Goal: Transaction & Acquisition: Purchase product/service

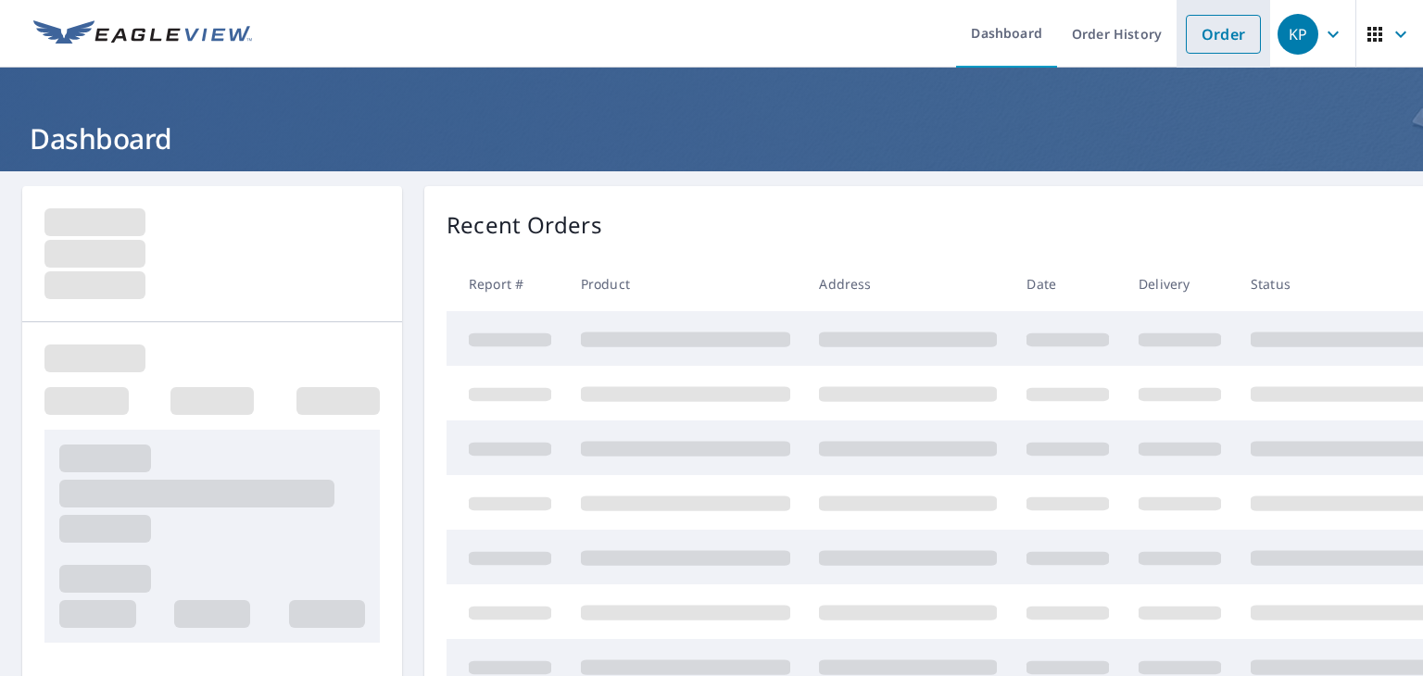
click at [1217, 31] on link "Order" at bounding box center [1222, 34] width 75 height 39
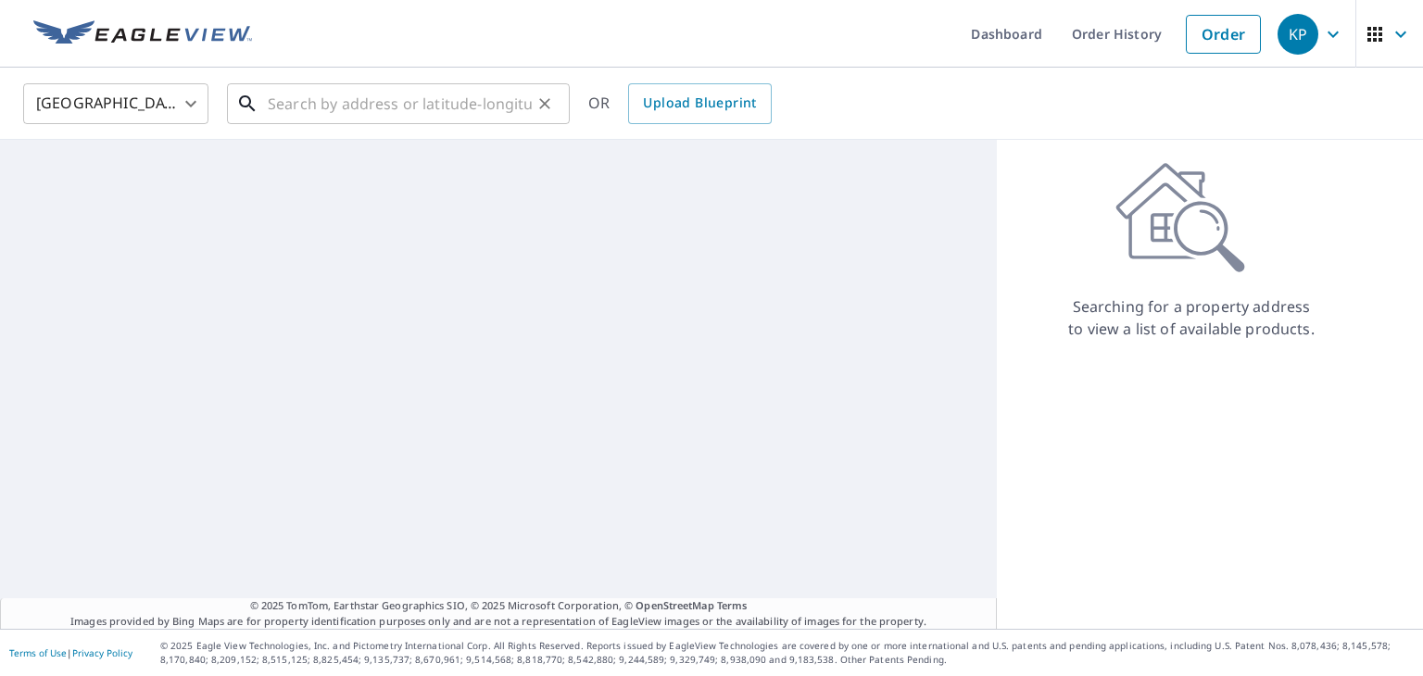
click at [511, 105] on input "text" at bounding box center [400, 104] width 264 height 52
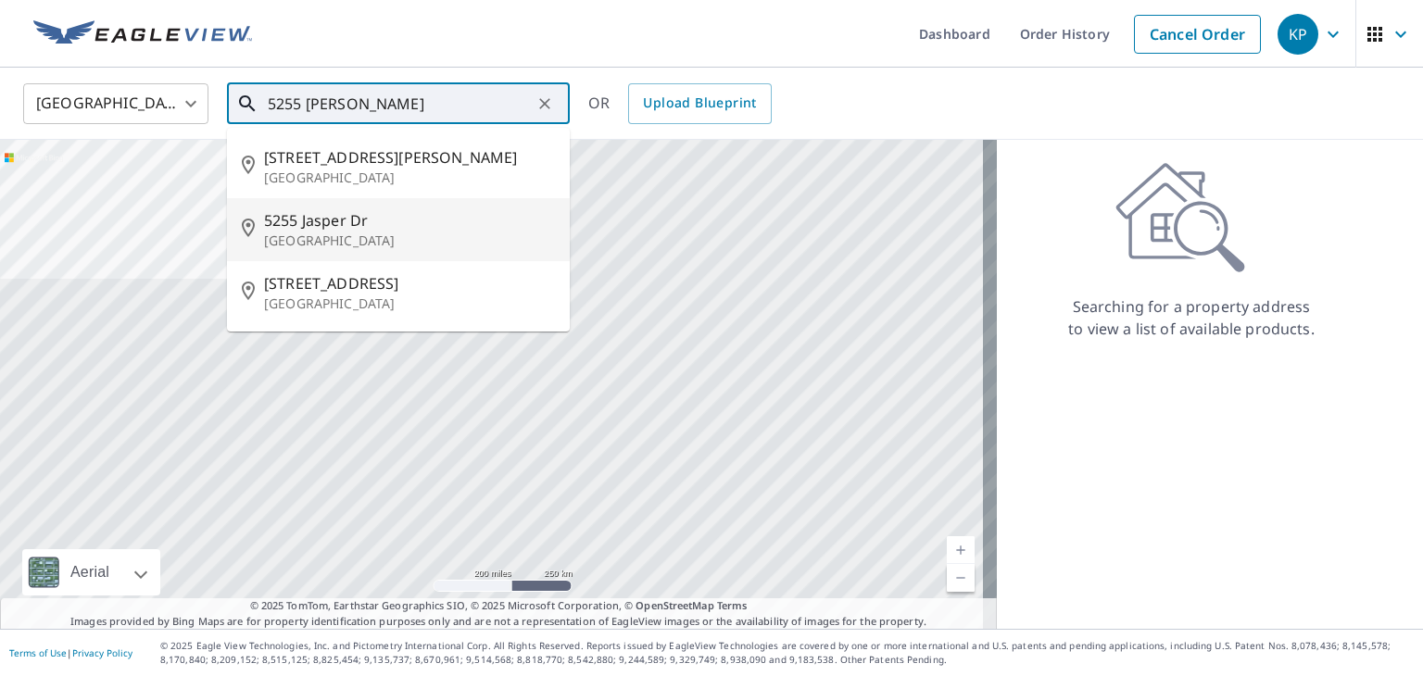
click at [393, 219] on span "5255 Jasper Dr" at bounding box center [409, 220] width 291 height 22
type input "[STREET_ADDRESS]"
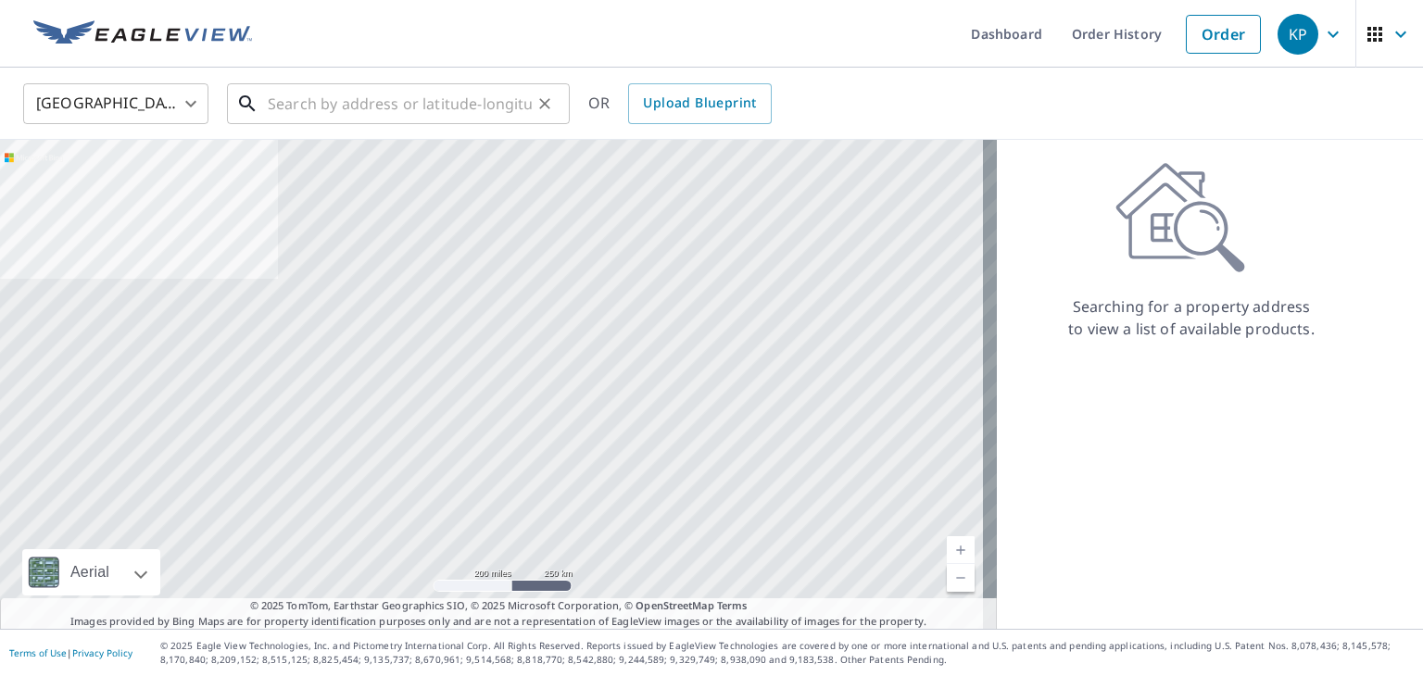
click at [426, 105] on input "text" at bounding box center [400, 104] width 264 height 52
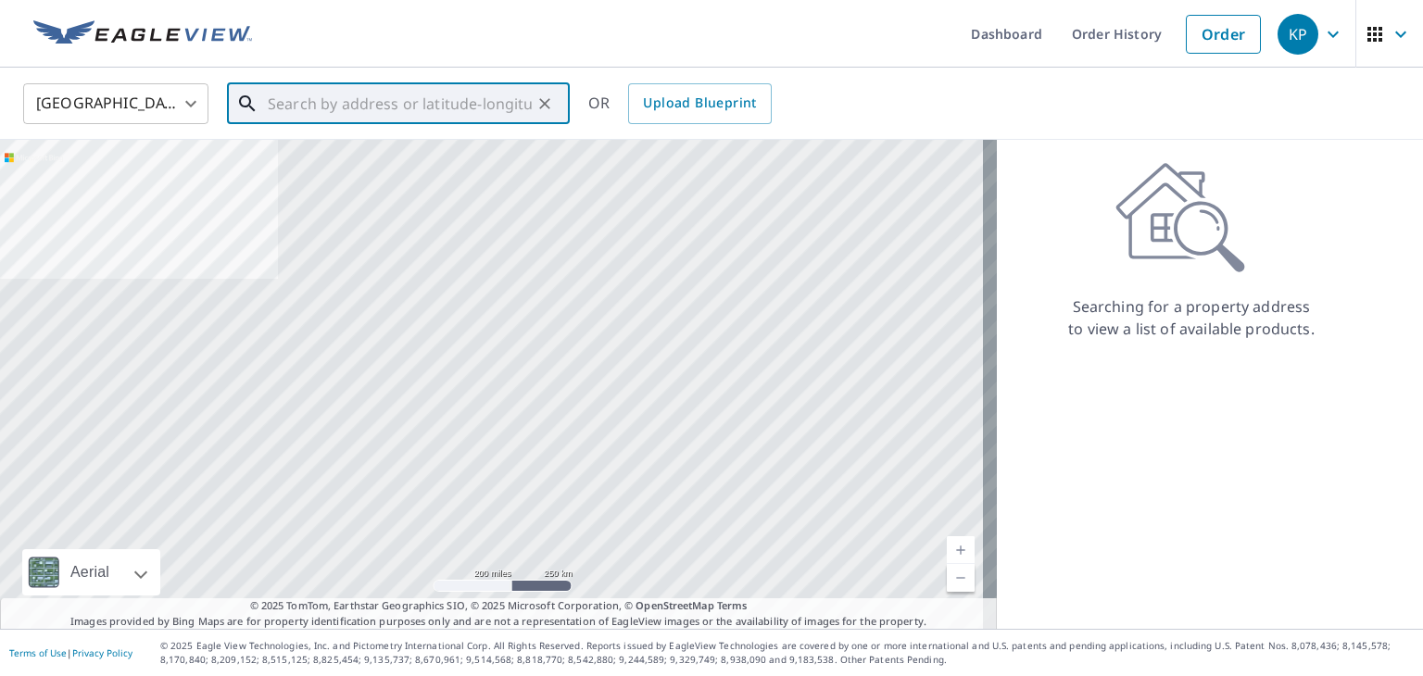
paste input "3217 Bridle Creek Ct"
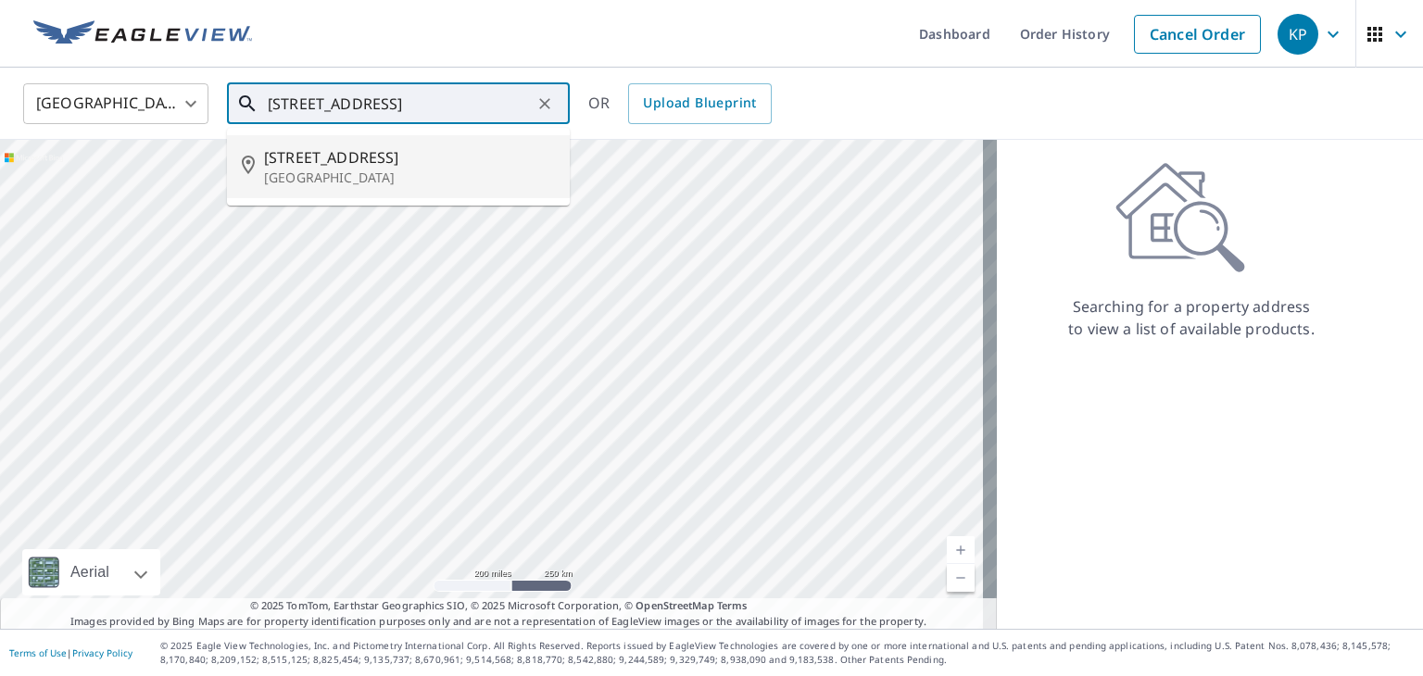
click at [393, 160] on span "3217 Bridle Creek Ct" at bounding box center [409, 157] width 291 height 22
type input "3217 Bridle Creek Ct Greensboro, NC 27410"
